Goal: Task Accomplishment & Management: Use online tool/utility

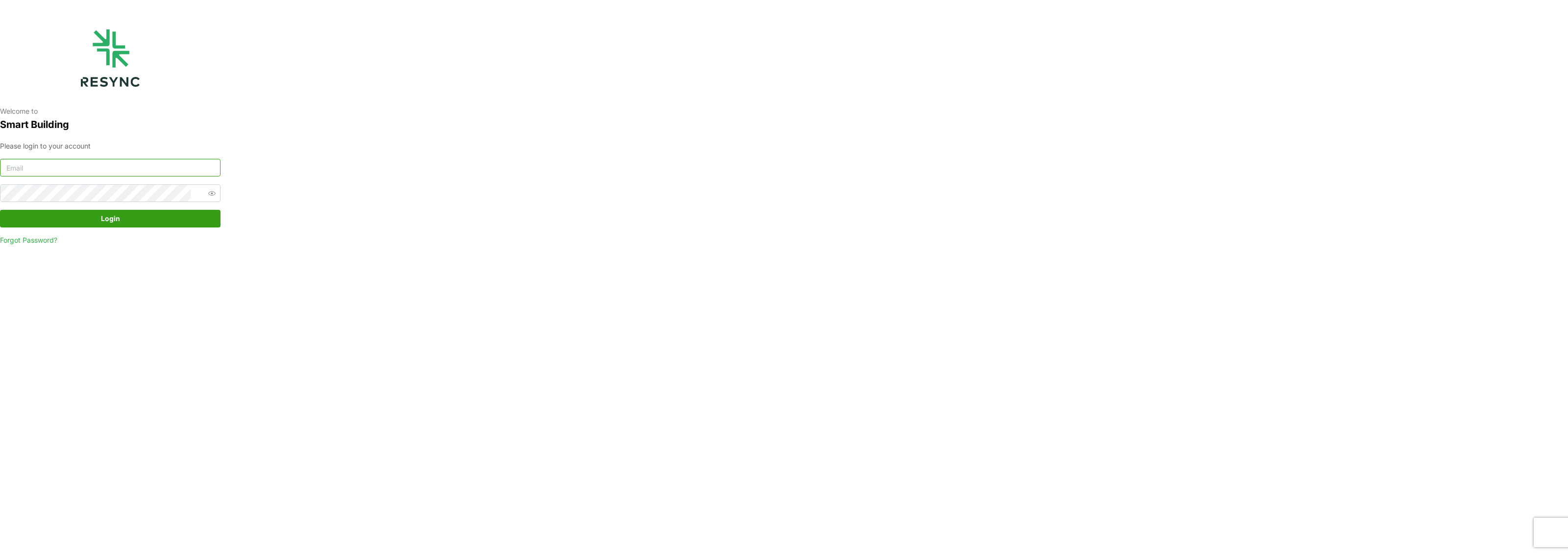
click at [183, 169] on input at bounding box center [110, 167] width 221 height 17
type input "kevin.wijaya@bsigroup.id"
click at [206, 192] on span "button" at bounding box center [212, 193] width 12 height 12
click at [193, 215] on span "Login" at bounding box center [110, 219] width 202 height 17
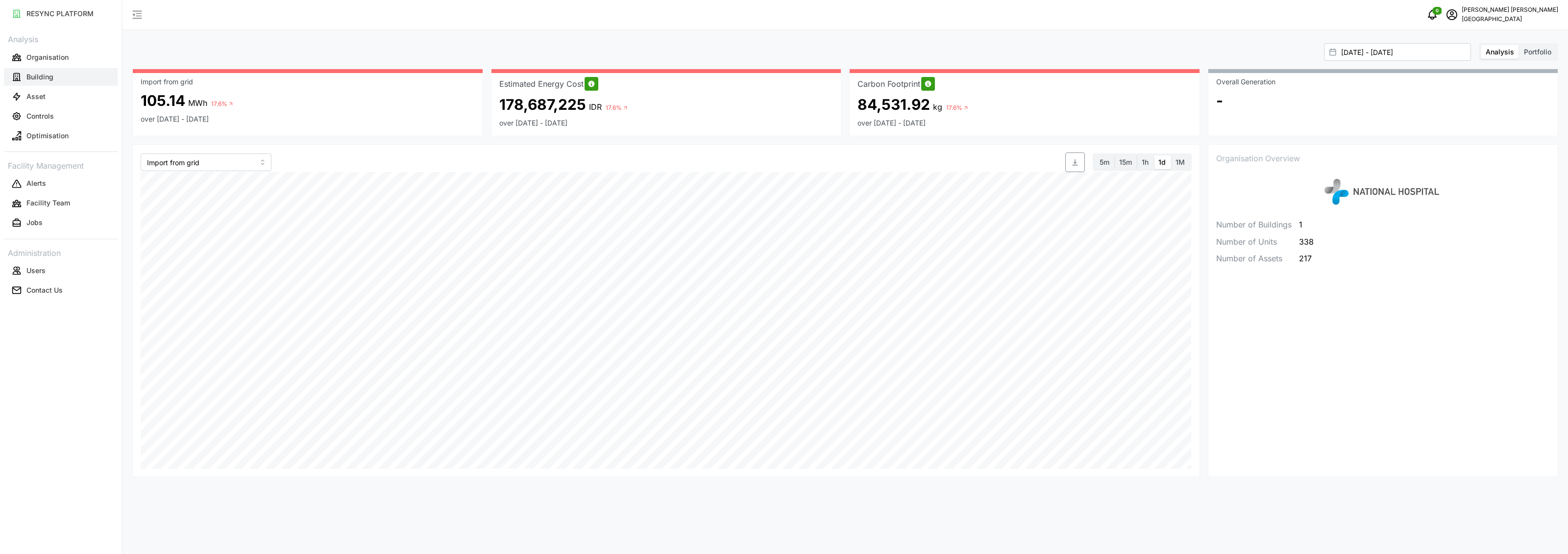
click at [52, 79] on p "Building" at bounding box center [40, 77] width 27 height 10
